Goal: Task Accomplishment & Management: Use online tool/utility

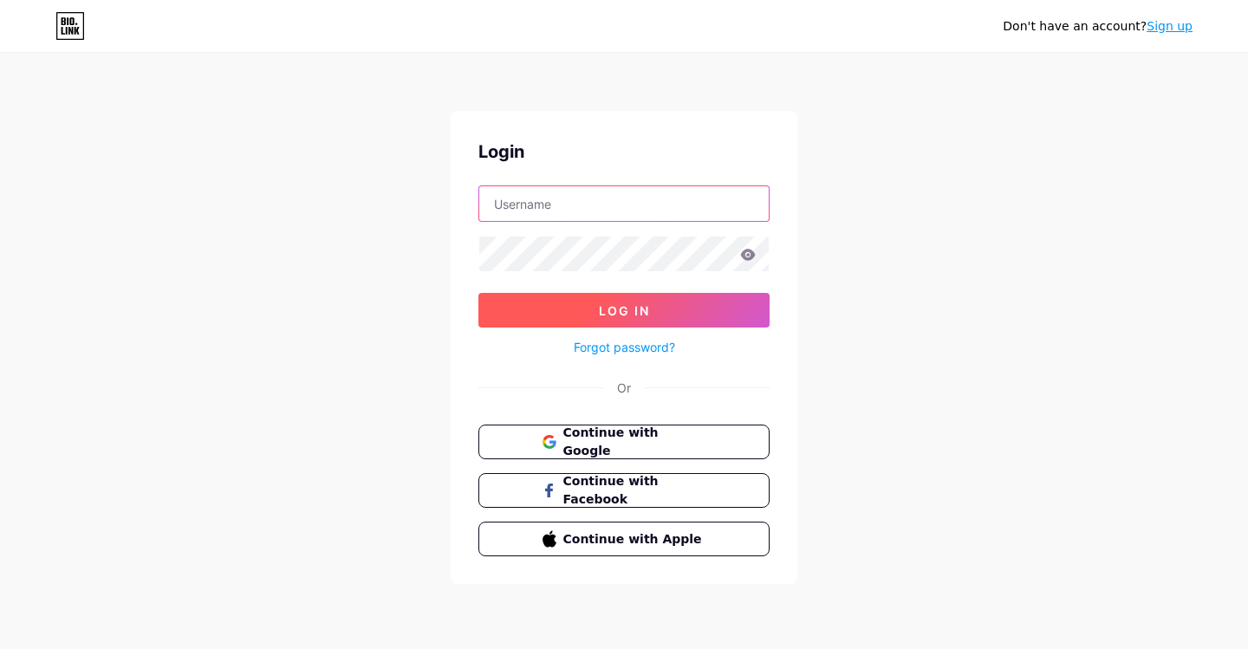
type input "atlantarecordingus"
click at [592, 300] on button "Log In" at bounding box center [624, 310] width 291 height 35
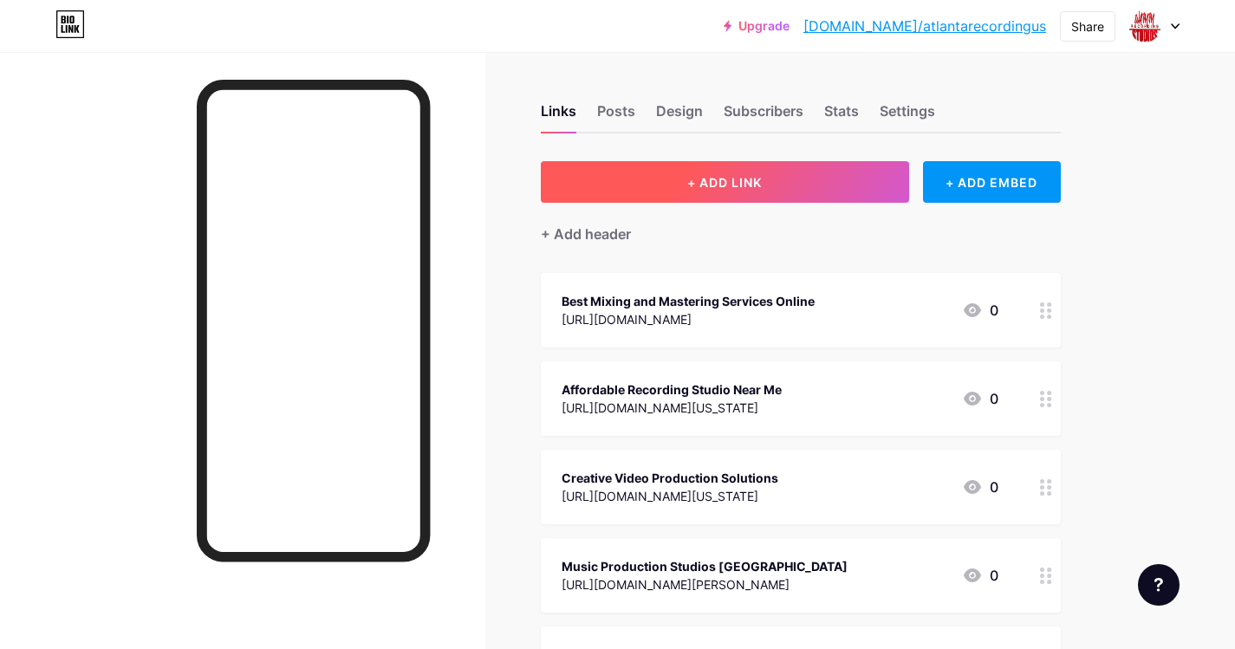
click at [653, 181] on button "+ ADD LINK" at bounding box center [725, 182] width 368 height 42
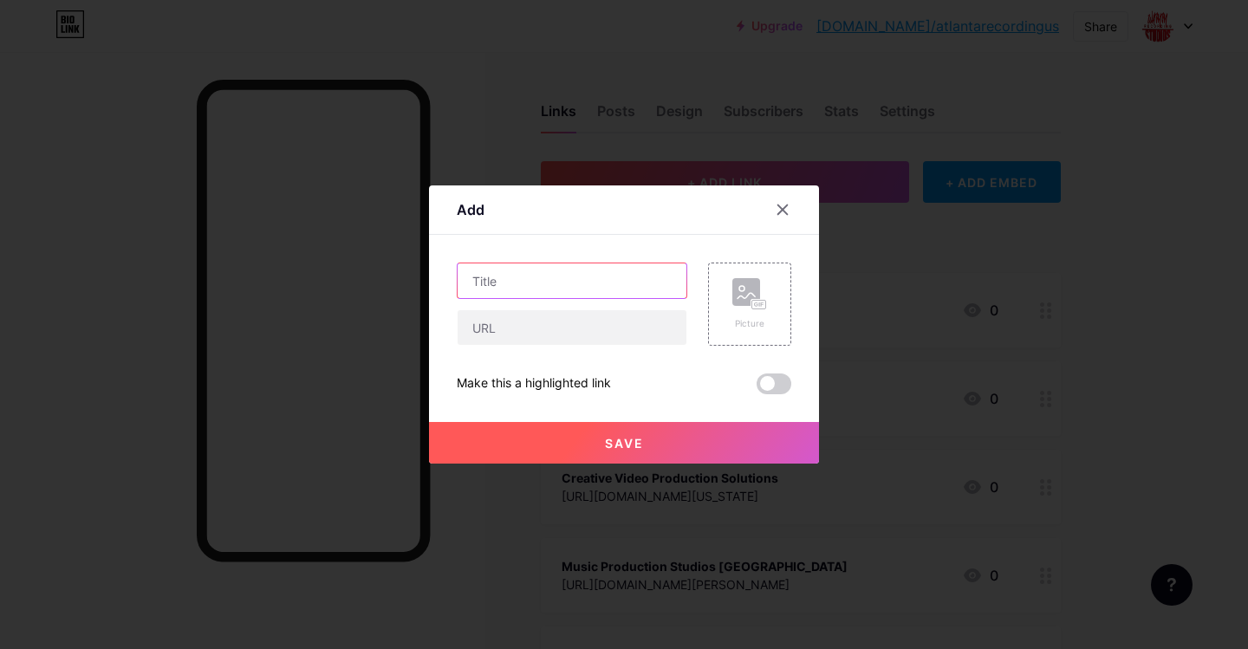
click at [590, 267] on input "text" at bounding box center [572, 281] width 229 height 35
paste input "Does Music Sound Better on Vinyl or Digital"
type input "Does Music Sound Better on Vinyl or Digital"
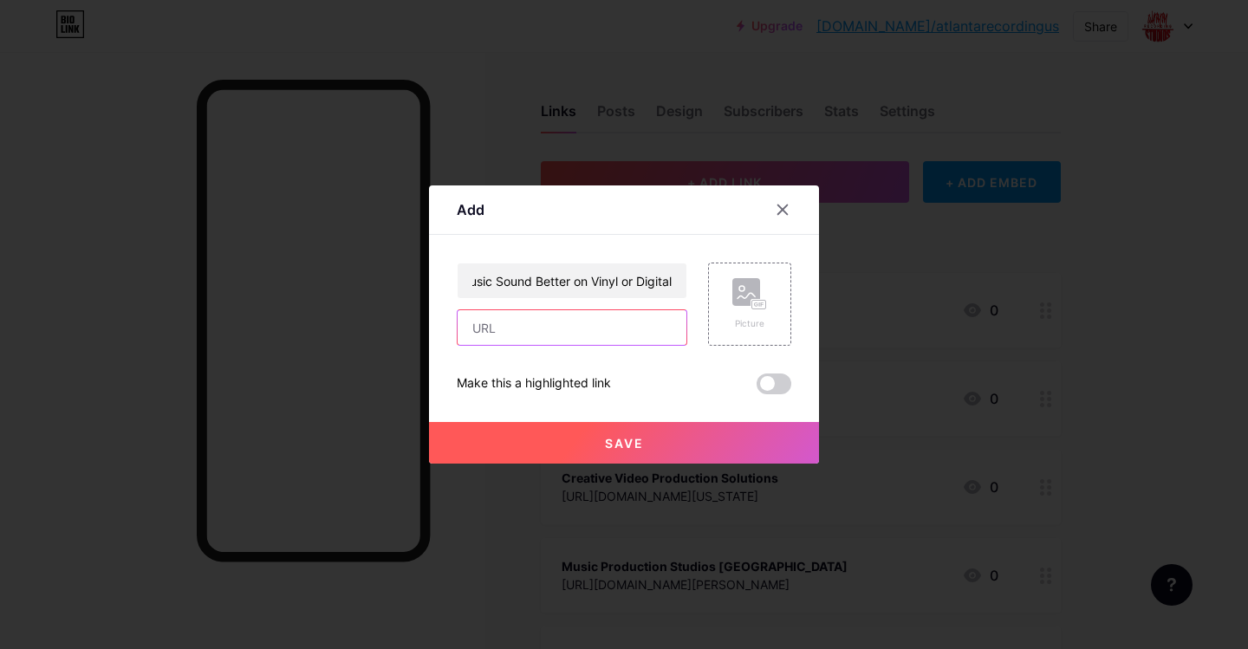
scroll to position [0, 0]
click at [516, 340] on input "text" at bounding box center [572, 327] width 229 height 35
paste input "[URL][DOMAIN_NAME]"
type input "[URL][DOMAIN_NAME]"
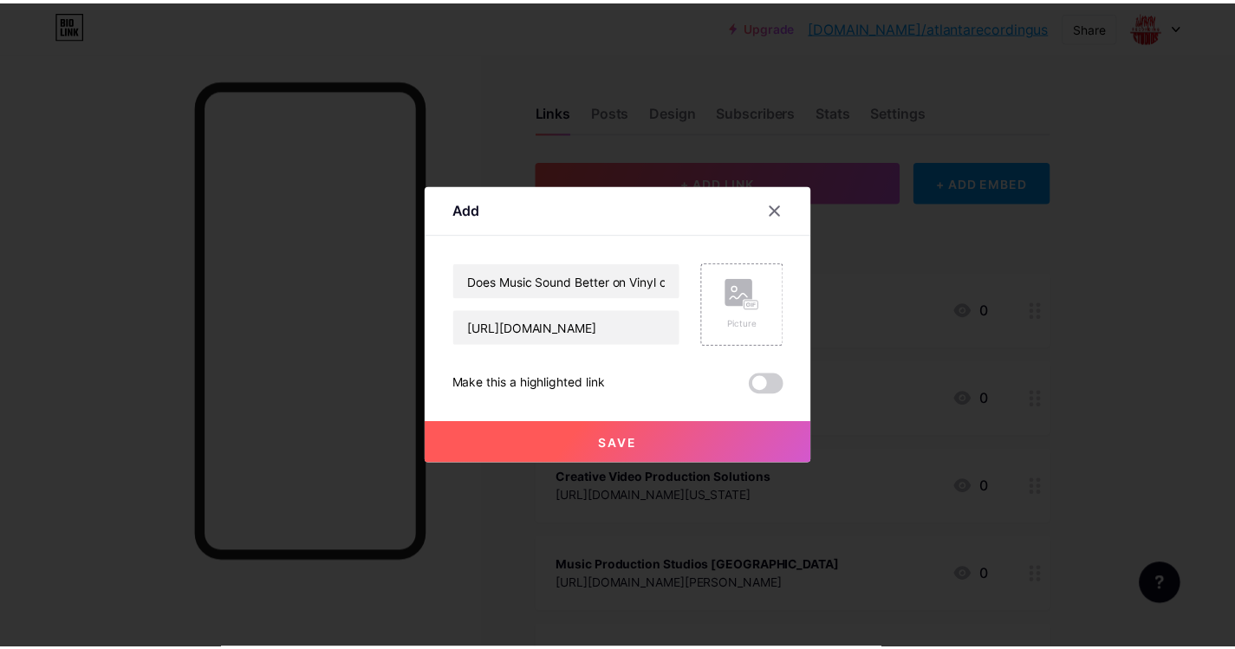
scroll to position [0, 0]
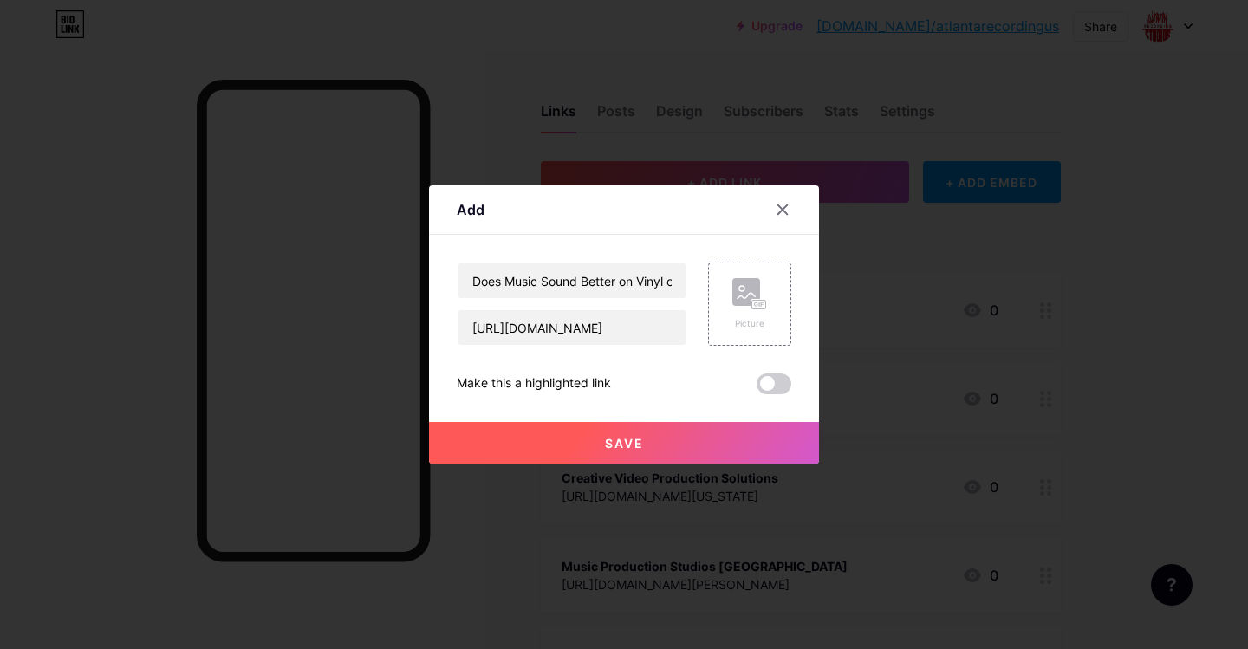
click at [685, 433] on button "Save" at bounding box center [624, 443] width 390 height 42
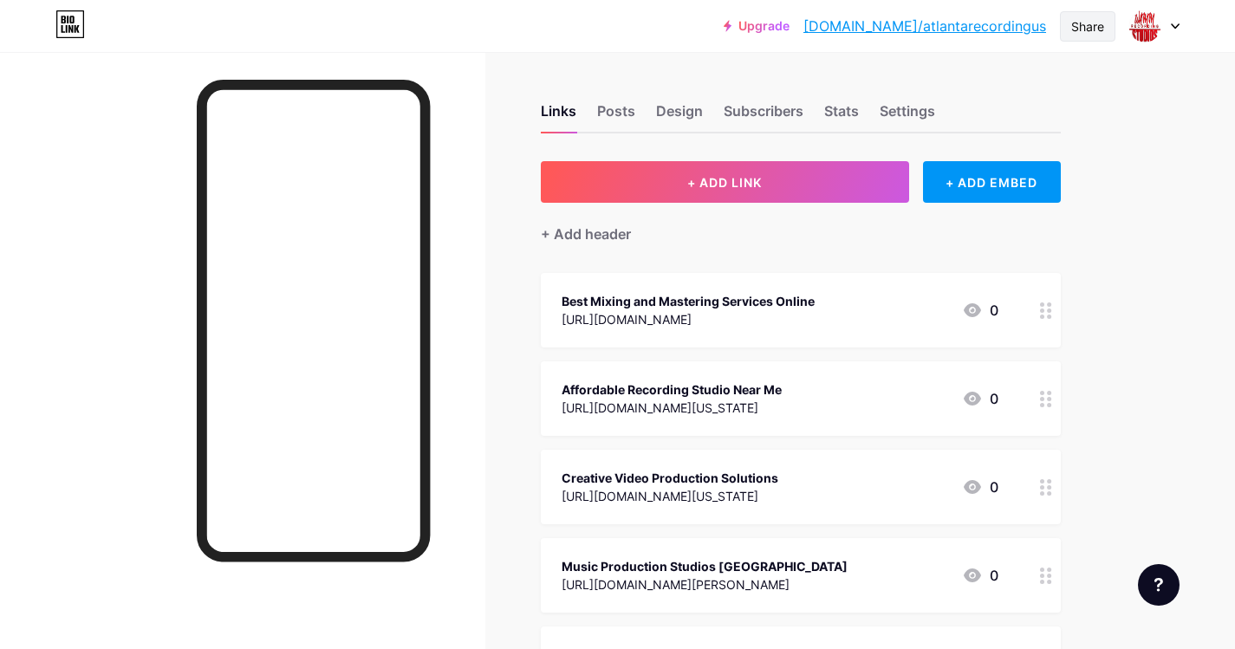
click at [1087, 24] on div "Share" at bounding box center [1088, 26] width 33 height 18
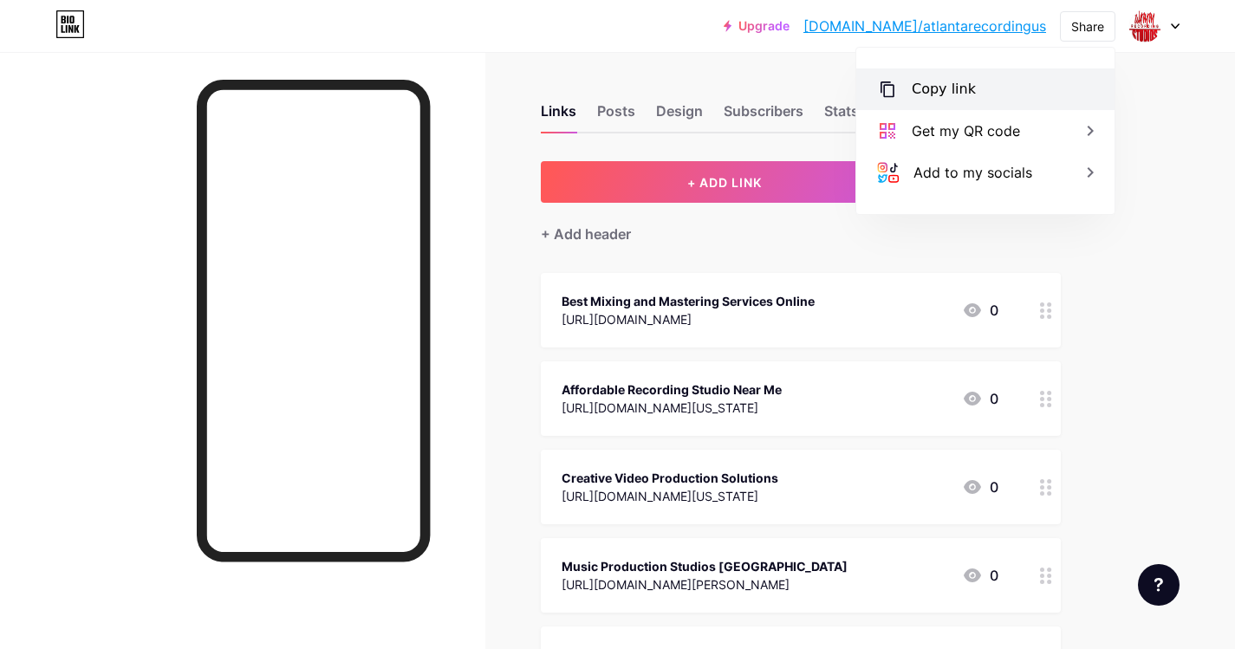
click at [920, 92] on div "Copy link" at bounding box center [944, 89] width 64 height 21
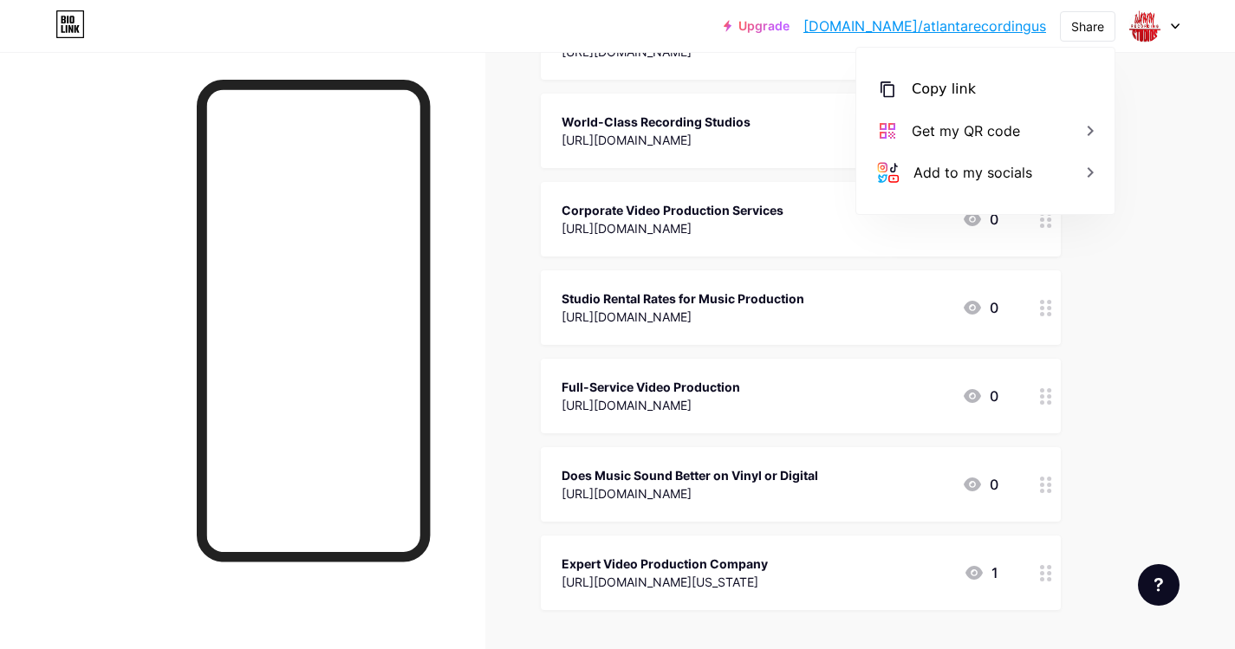
scroll to position [1071, 0]
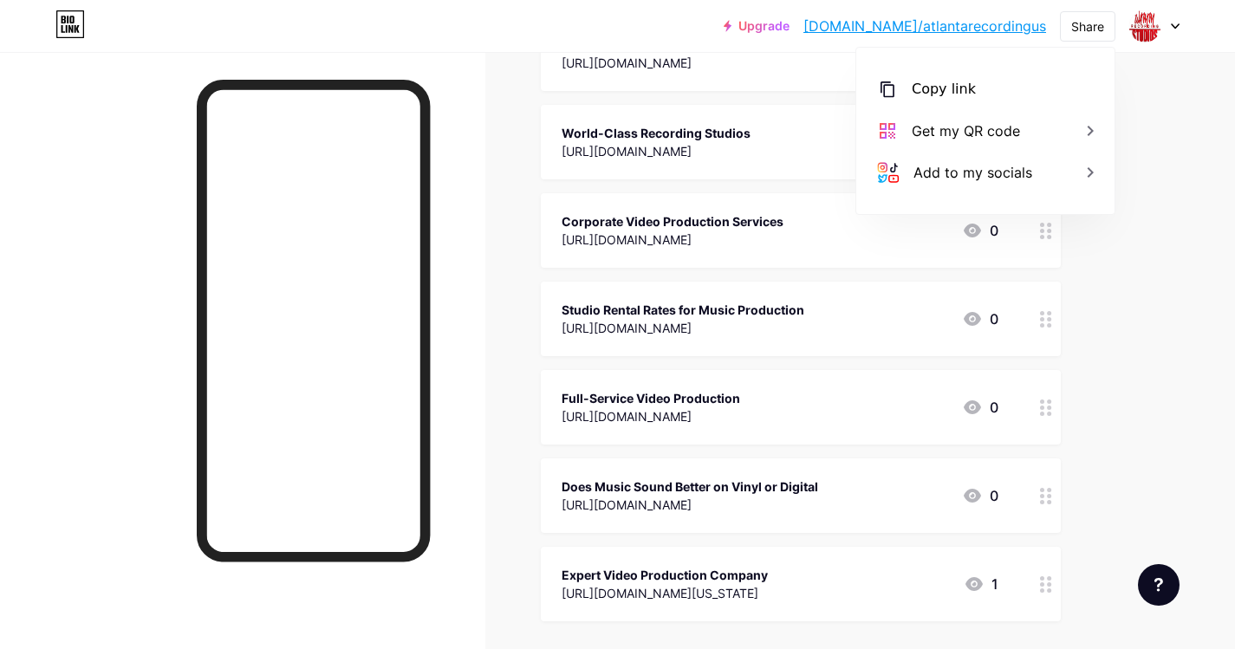
click at [1053, 505] on div at bounding box center [1046, 496] width 29 height 75
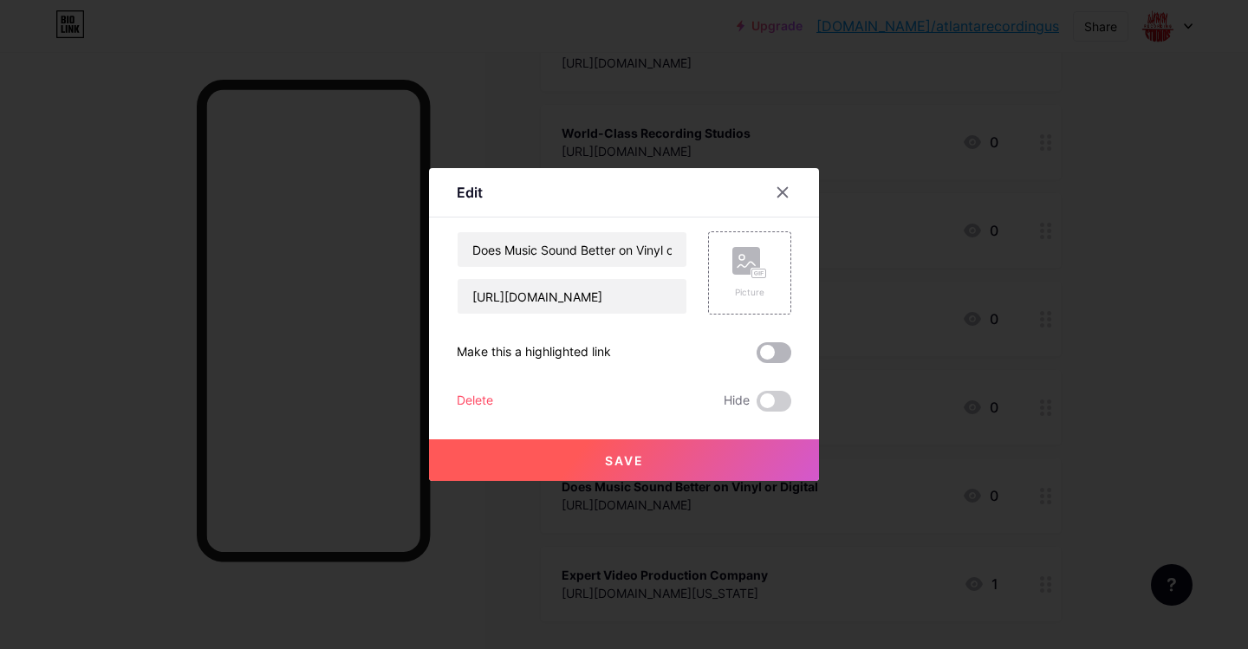
click at [778, 350] on span at bounding box center [774, 352] width 35 height 21
click at [757, 357] on input "checkbox" at bounding box center [757, 357] width 0 height 0
click at [720, 453] on button "Save" at bounding box center [624, 461] width 390 height 42
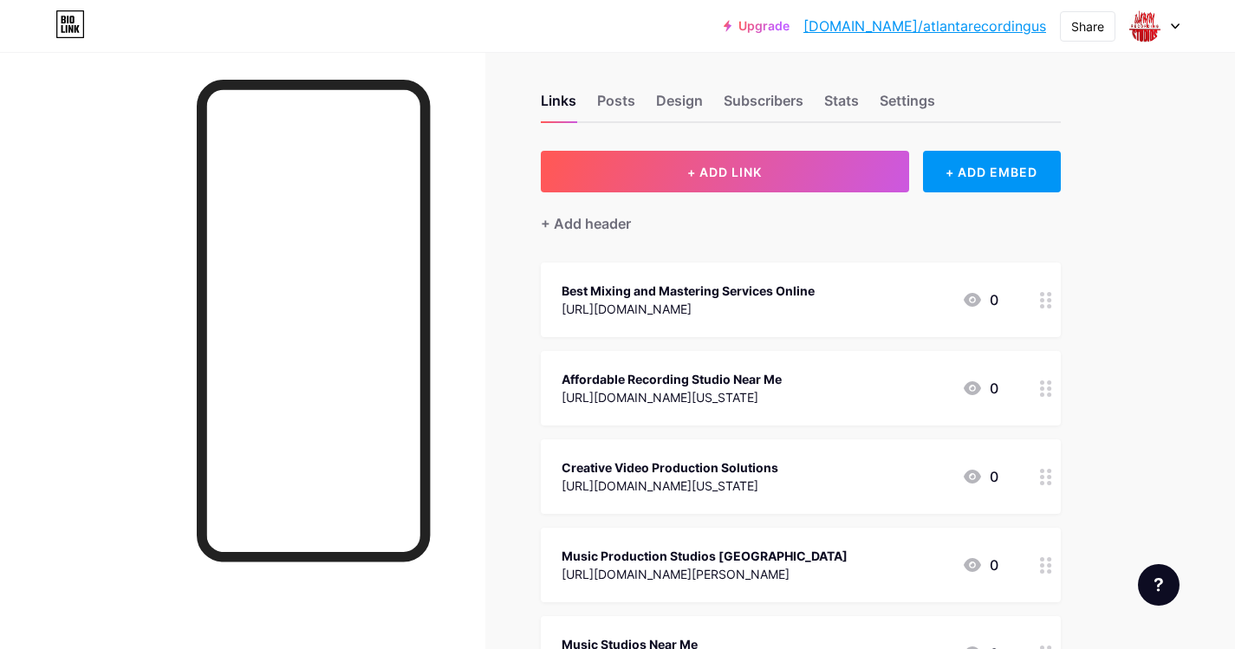
scroll to position [0, 0]
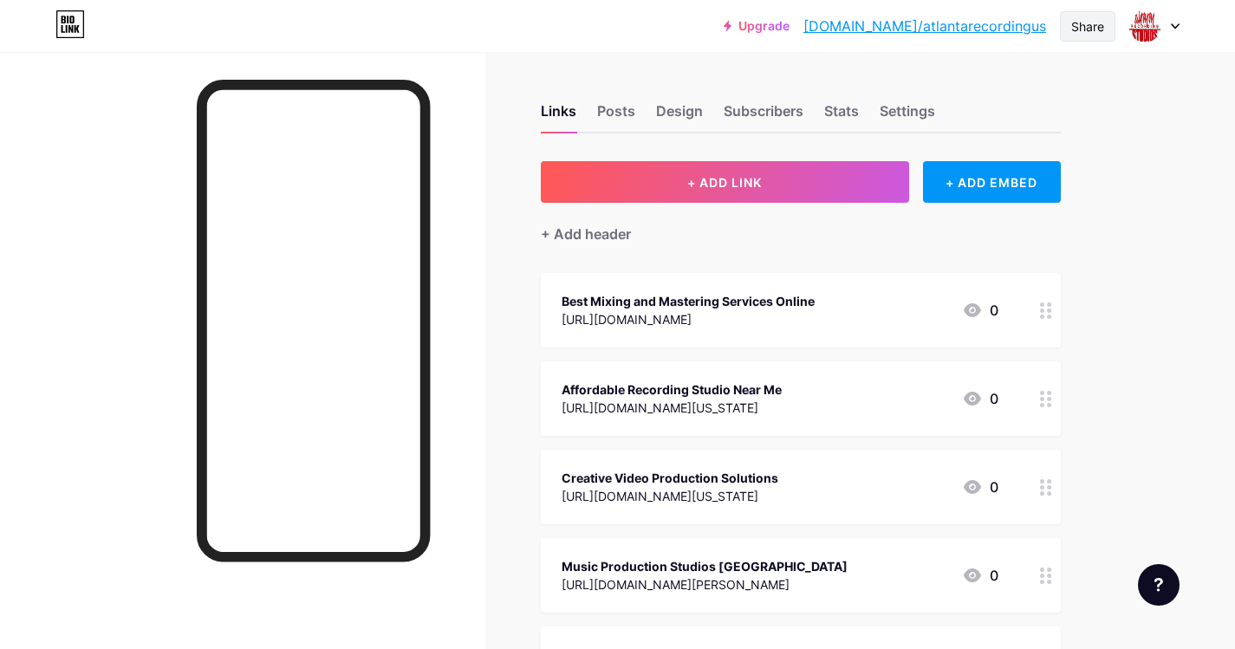
click at [1091, 20] on div "Share" at bounding box center [1088, 26] width 33 height 18
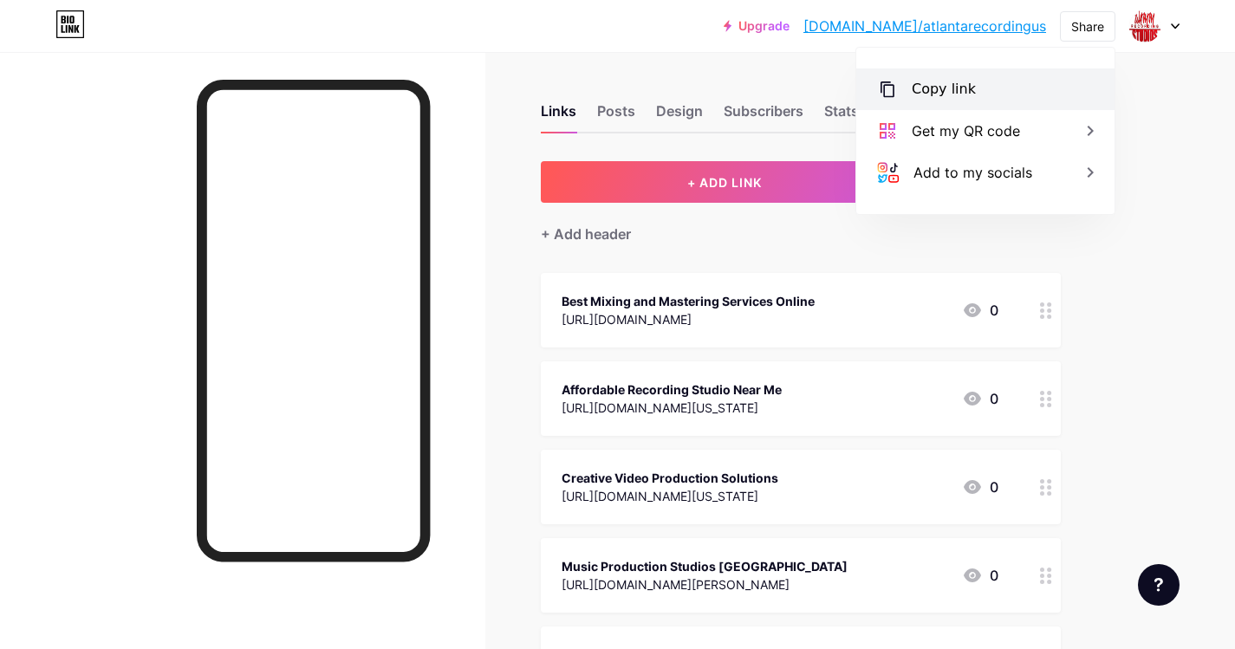
click at [928, 81] on div "Copy link" at bounding box center [944, 89] width 64 height 21
click at [890, 87] on icon at bounding box center [887, 89] width 21 height 21
